Goal: Transaction & Acquisition: Purchase product/service

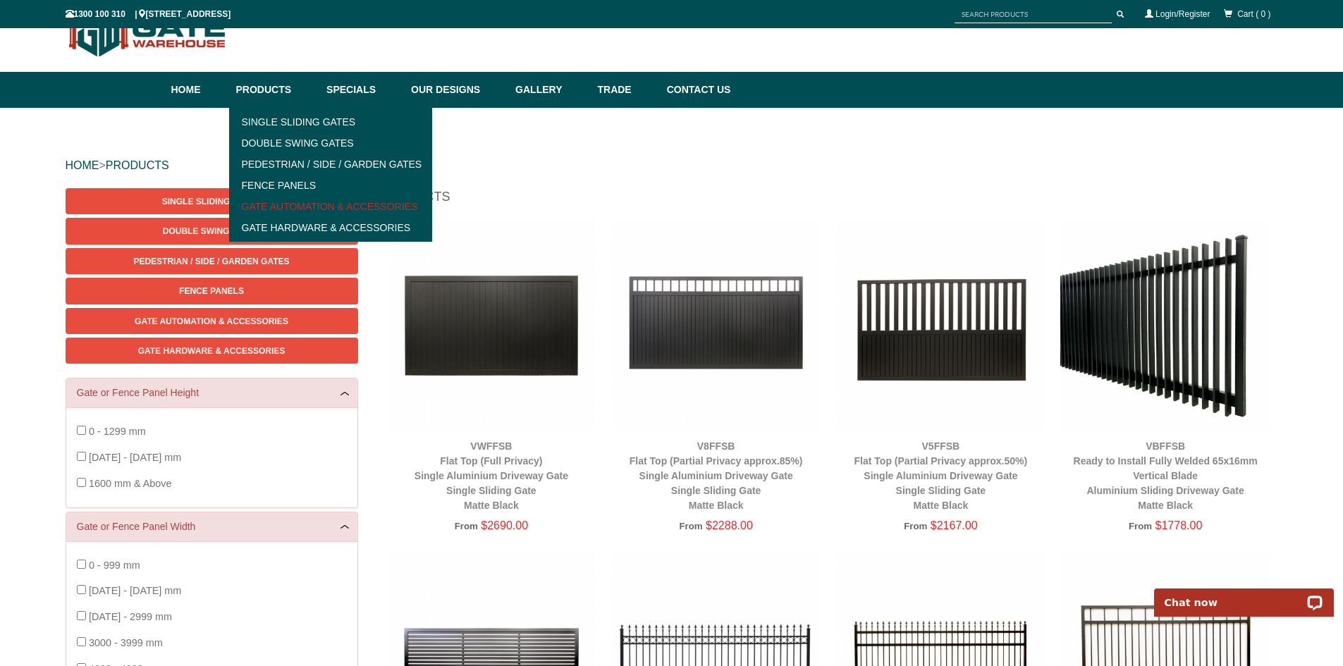
click at [329, 205] on link "Gate Automation & Accessories" at bounding box center [330, 206] width 195 height 21
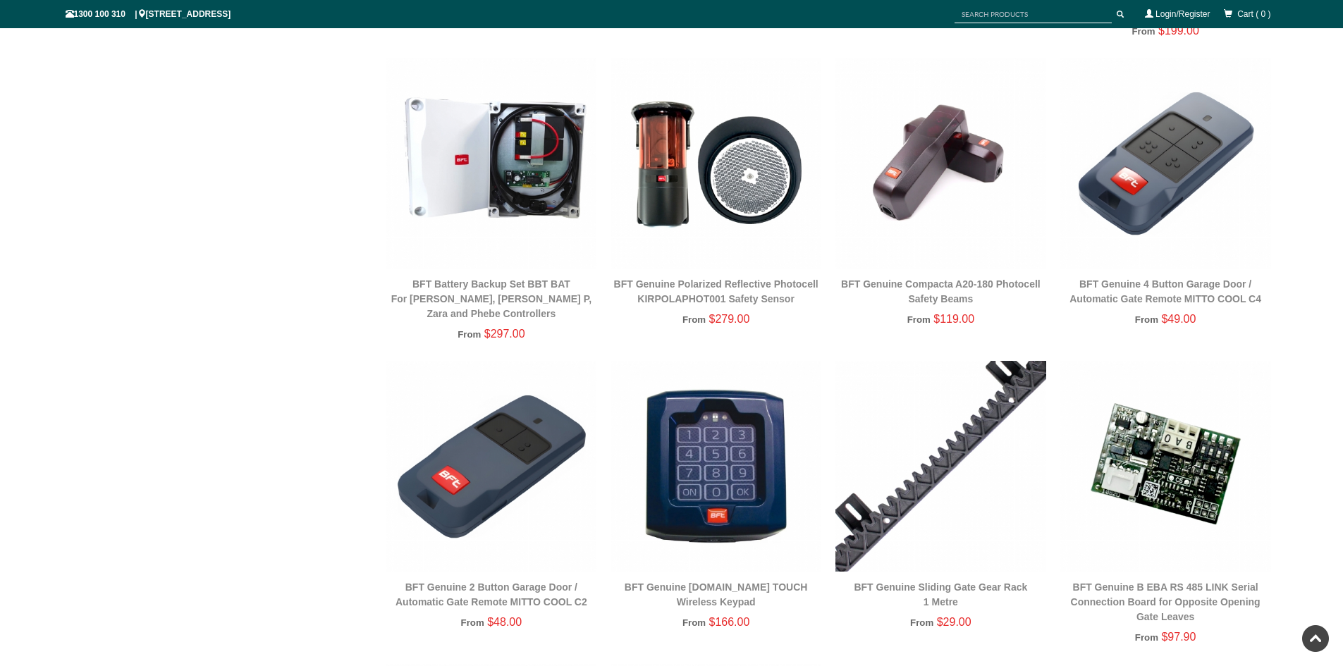
scroll to position [1304, 0]
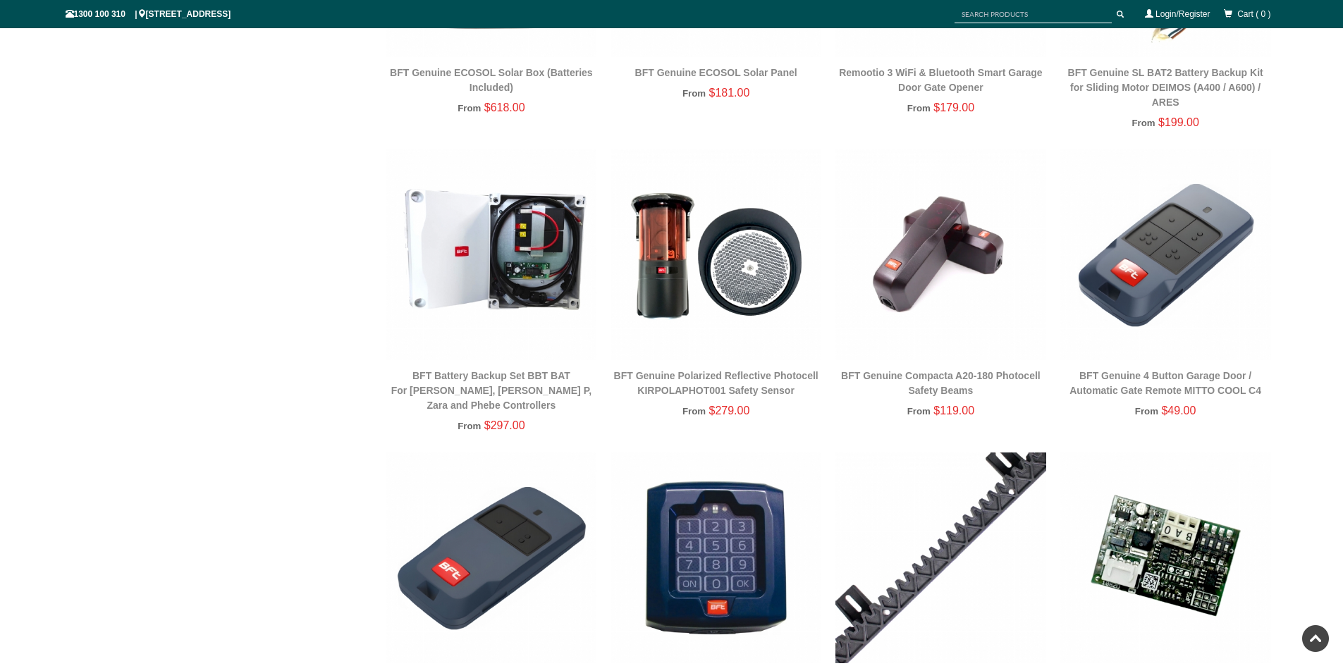
click at [1169, 222] on img at bounding box center [1165, 254] width 211 height 211
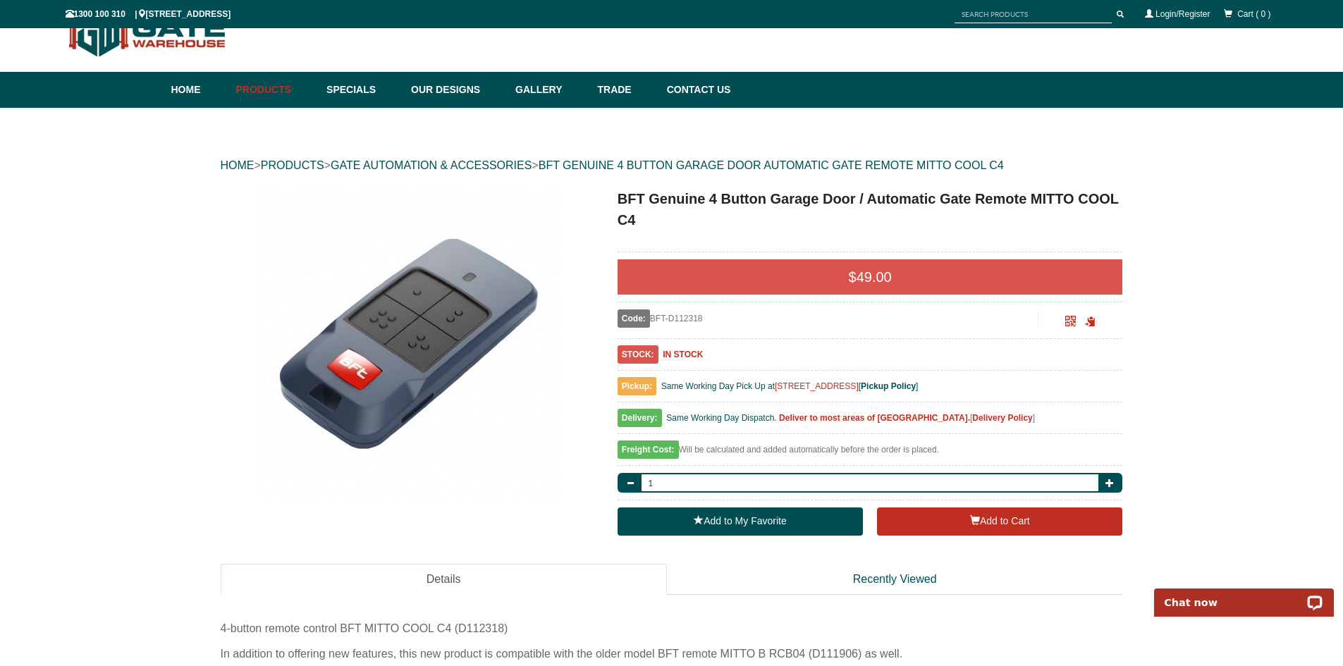
click at [974, 420] on b "Delivery Policy" at bounding box center [1002, 418] width 60 height 10
click at [927, 518] on button "Add to Cart" at bounding box center [999, 522] width 245 height 28
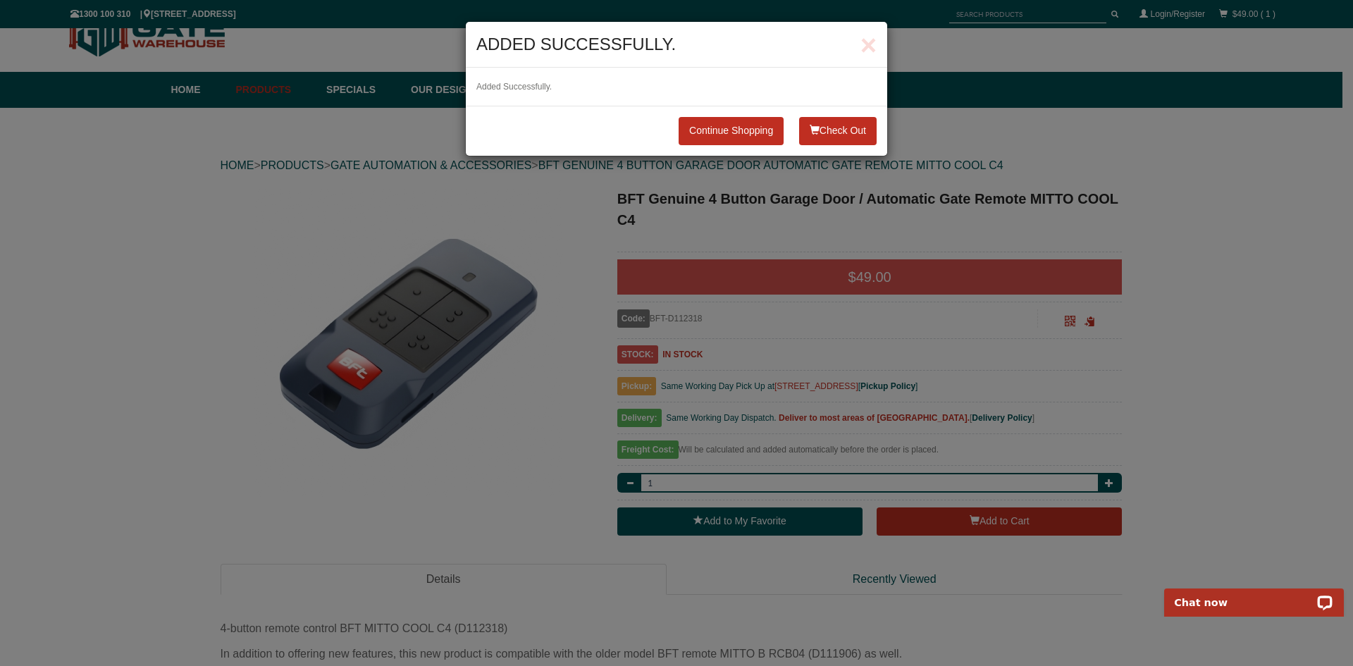
click at [812, 133] on span "button" at bounding box center [815, 130] width 10 height 10
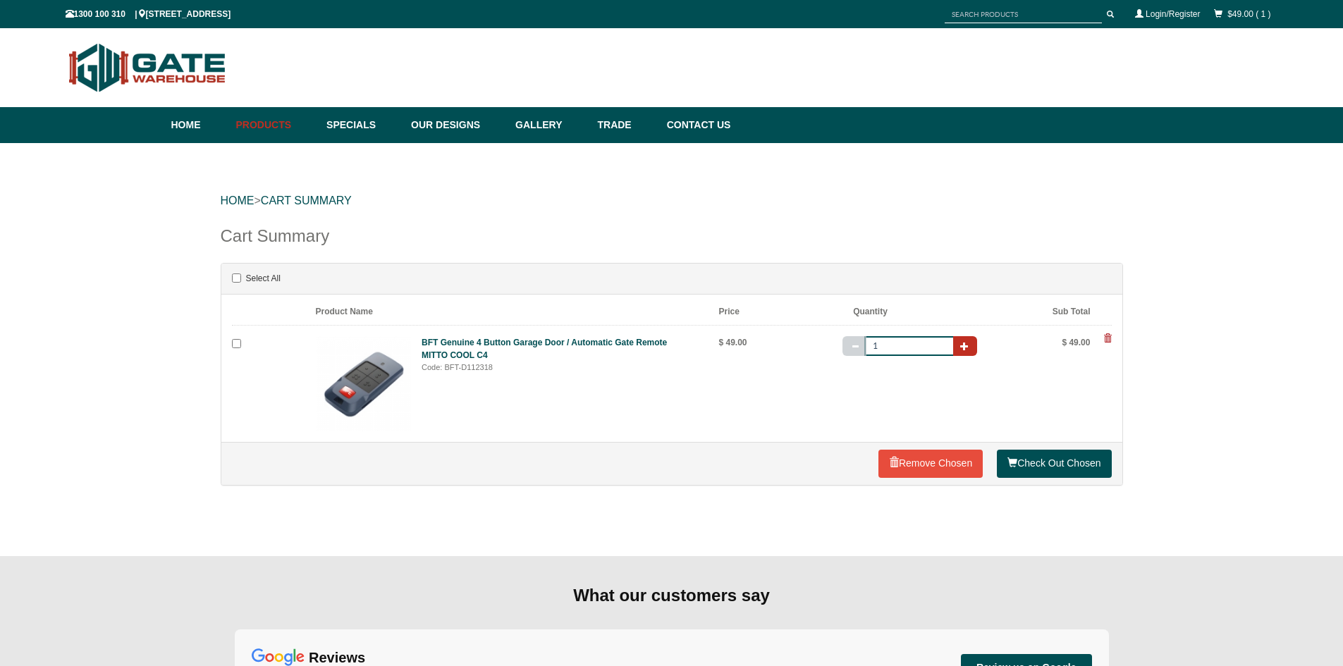
click at [969, 350] on button "button" at bounding box center [965, 346] width 24 height 20
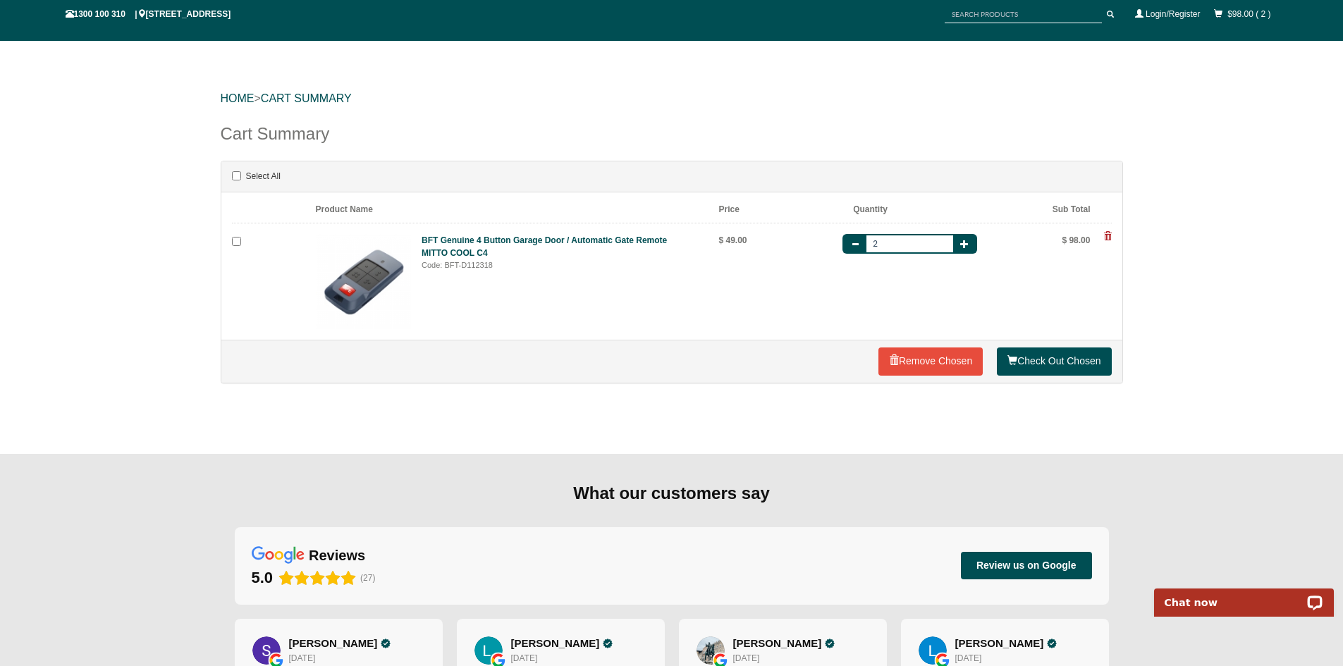
scroll to position [70, 0]
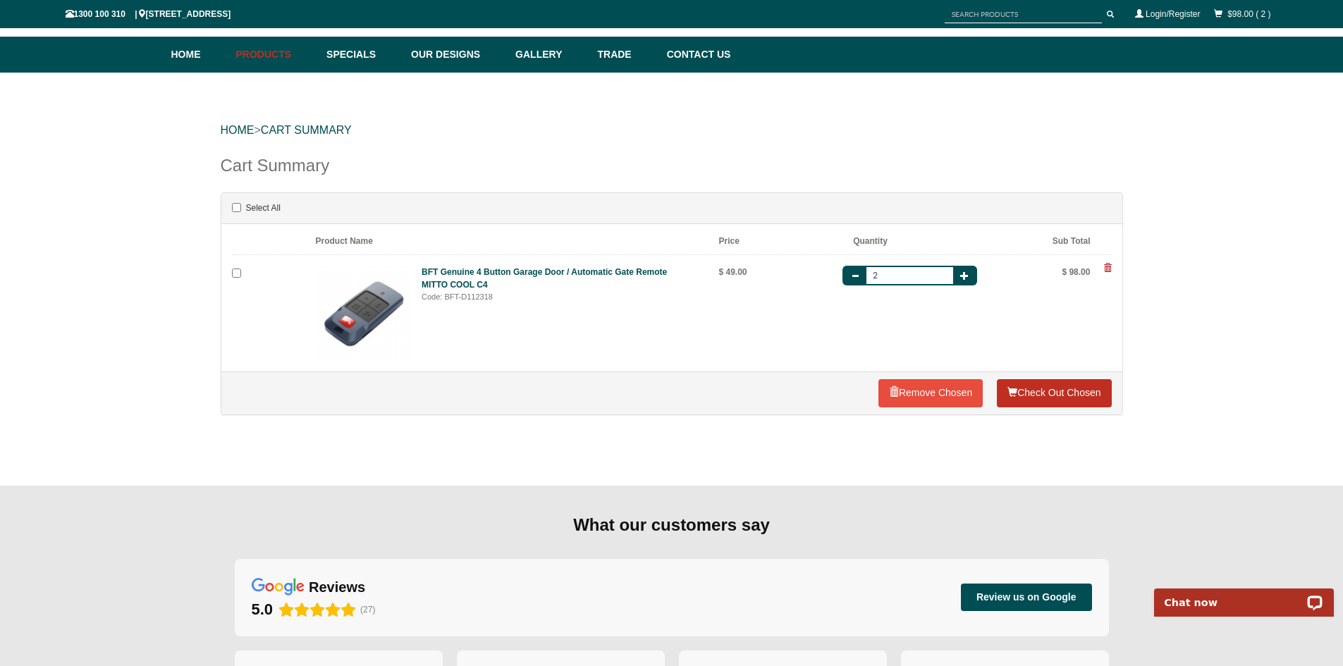
click at [1068, 388] on link "Check Out Chosen" at bounding box center [1054, 393] width 114 height 28
